Goal: Task Accomplishment & Management: Use online tool/utility

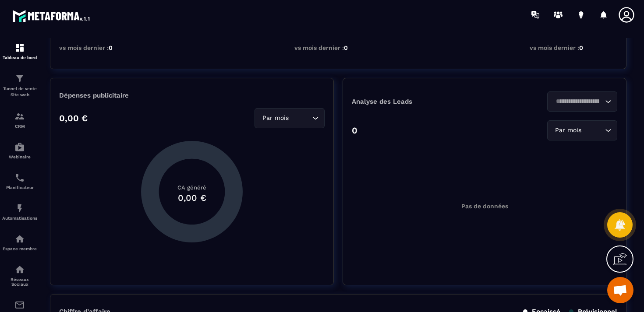
scroll to position [154, 0]
click at [45, 92] on section "Tableau de bord Afficher le tableau : Général Statistiques globales Par mois Lo…" at bounding box center [338, 175] width 594 height 275
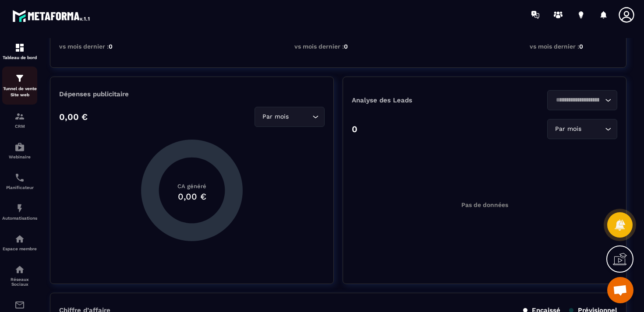
click at [23, 83] on img at bounding box center [19, 78] width 11 height 11
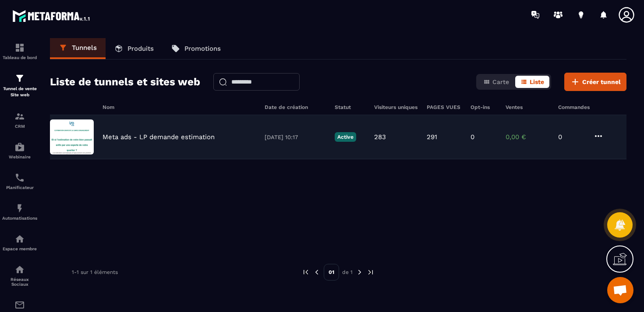
click at [229, 140] on div "Meta ads - LP demande estimation" at bounding box center [178, 137] width 153 height 8
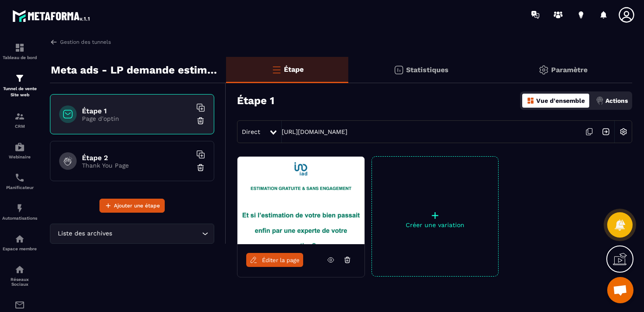
click at [271, 255] on link "Éditer la page" at bounding box center [274, 260] width 57 height 14
